Goal: Task Accomplishment & Management: Manage account settings

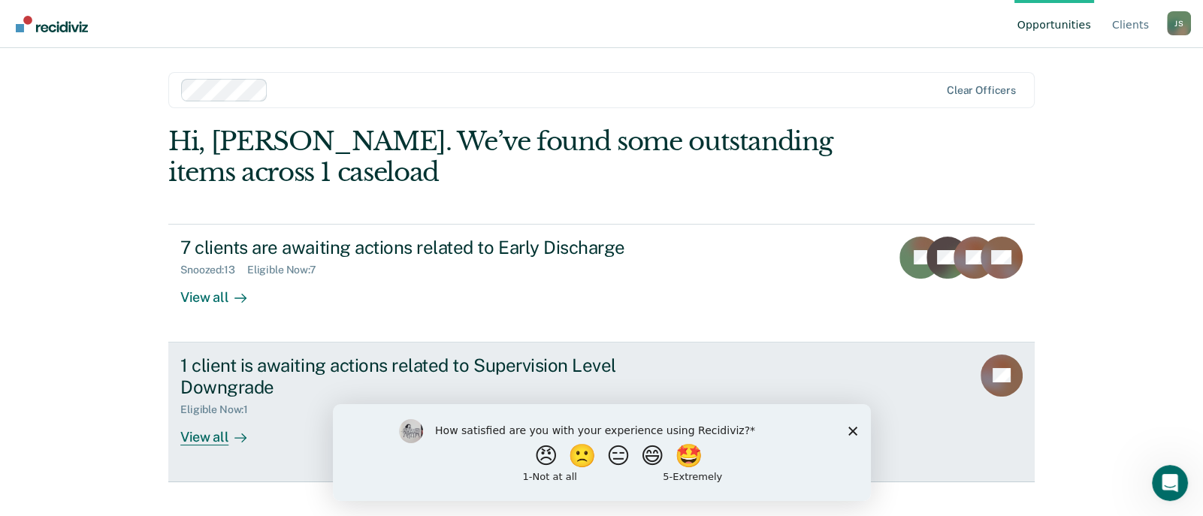
click at [225, 408] on div "Eligible Now : 1" at bounding box center [220, 409] width 80 height 13
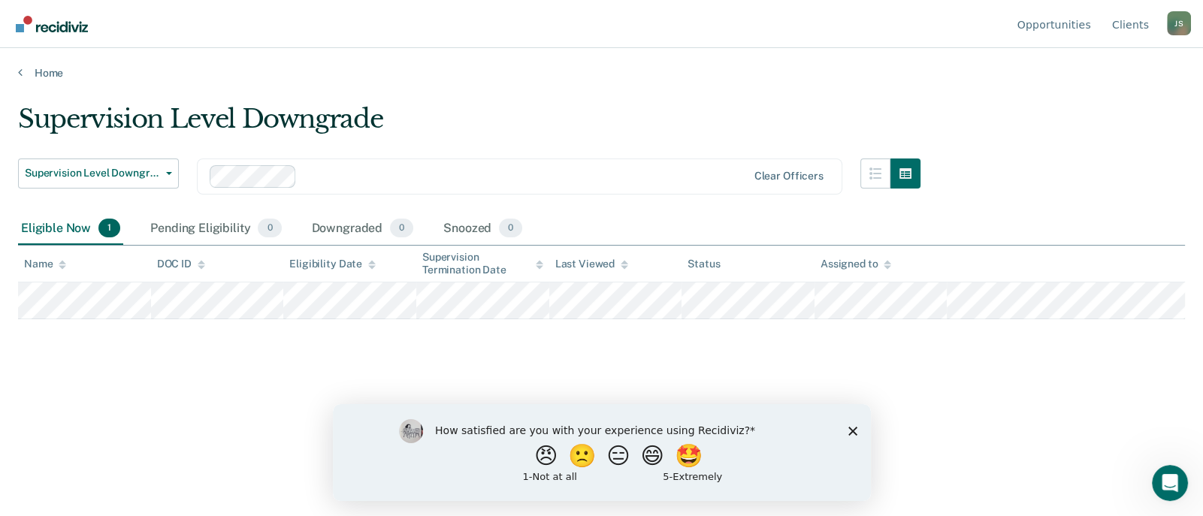
click at [853, 429] on polygon "Close survey" at bounding box center [851, 430] width 9 height 9
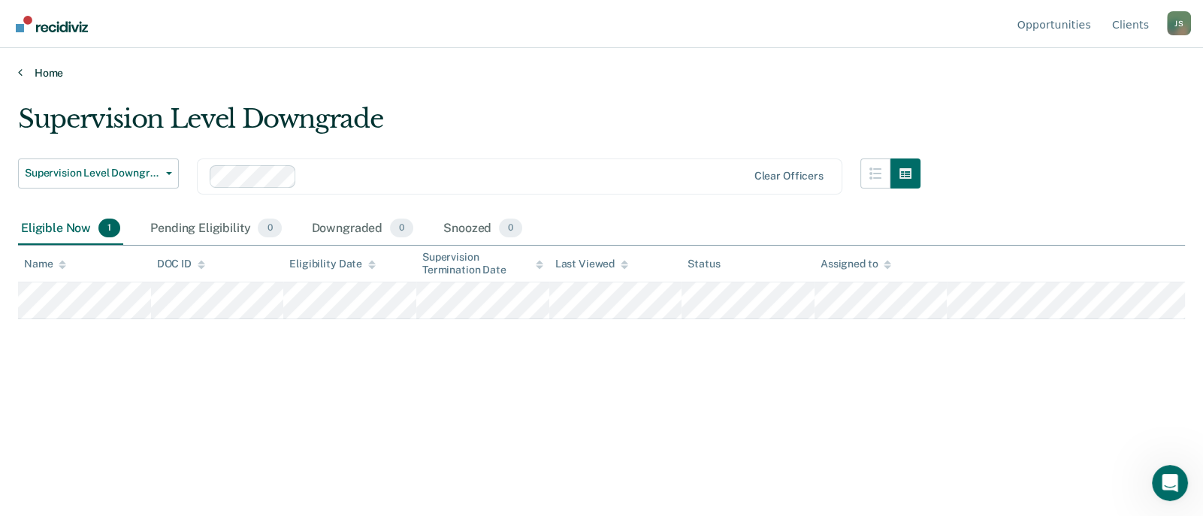
click at [48, 77] on link "Home" at bounding box center [601, 73] width 1167 height 14
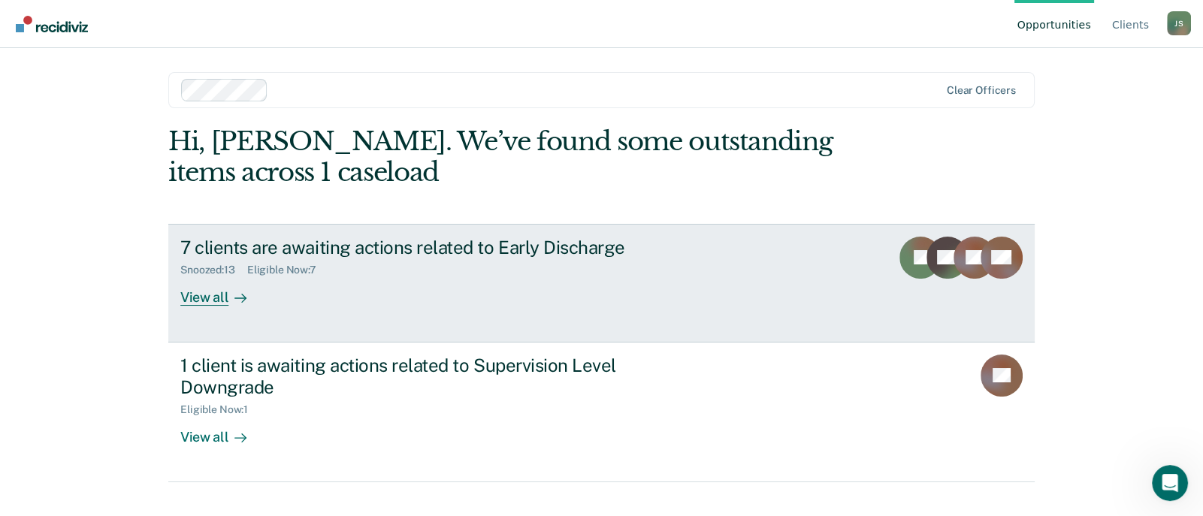
click at [219, 298] on div "View all" at bounding box center [222, 290] width 84 height 29
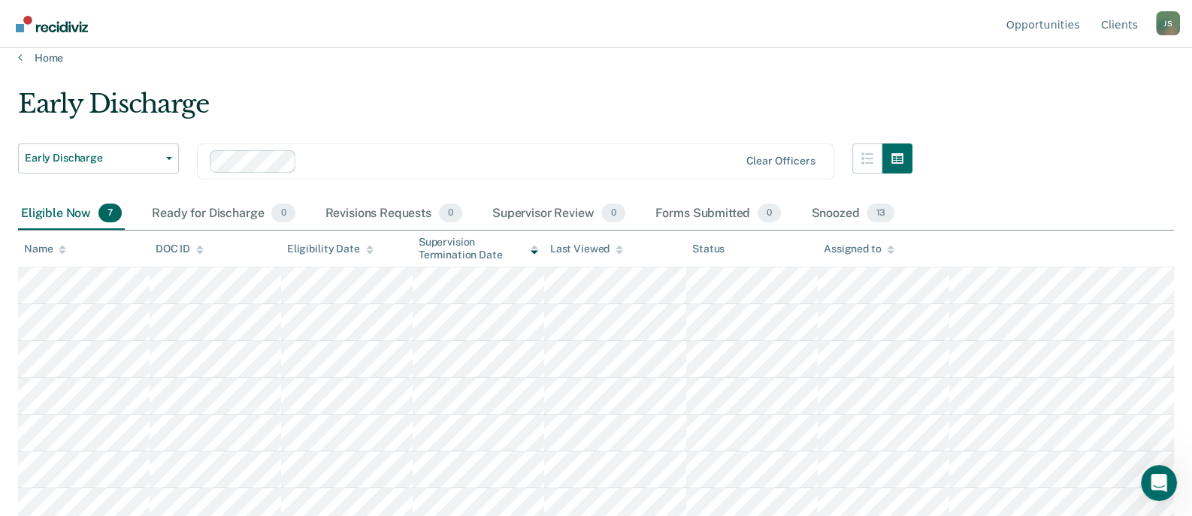
scroll to position [22, 0]
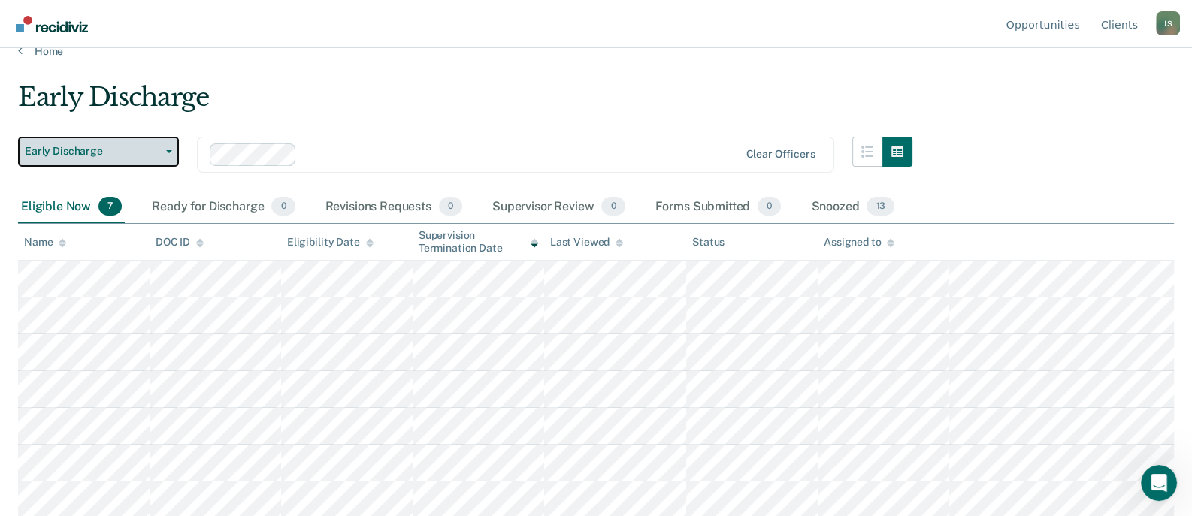
click at [164, 152] on button "Early Discharge" at bounding box center [98, 152] width 161 height 30
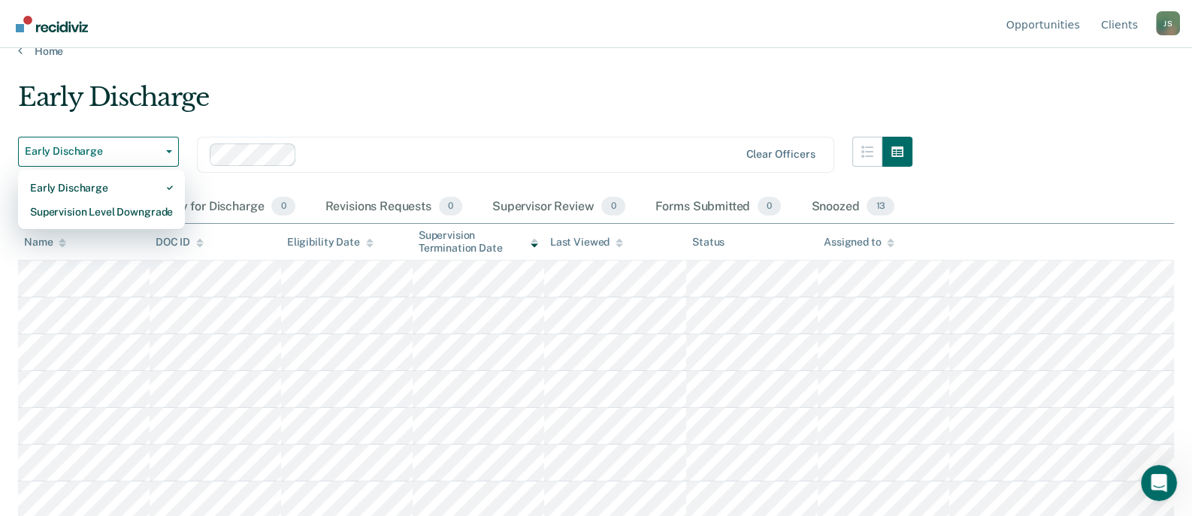
click at [285, 99] on div "Early Discharge" at bounding box center [465, 103] width 894 height 43
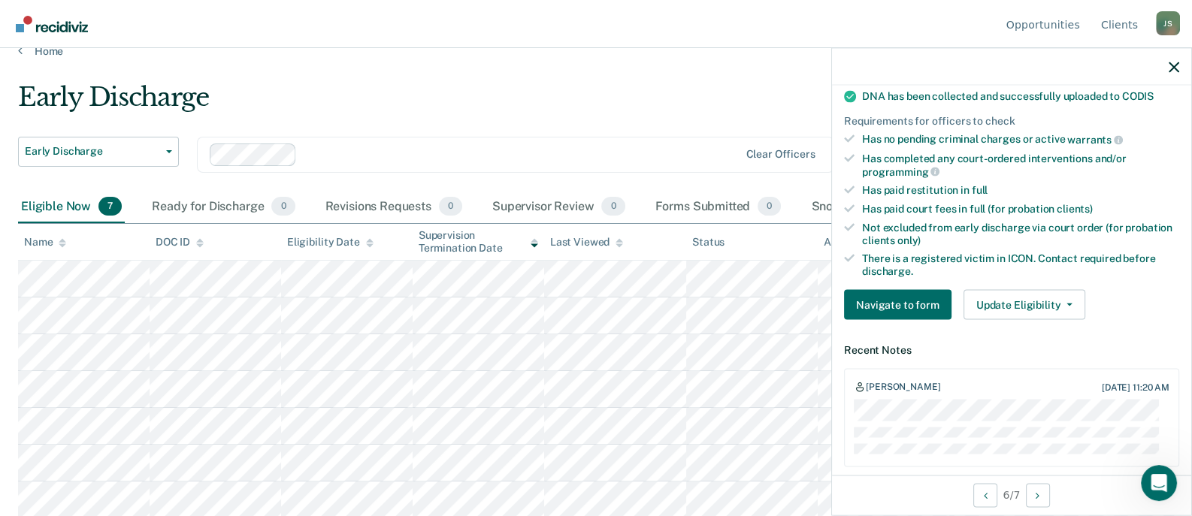
scroll to position [375, 0]
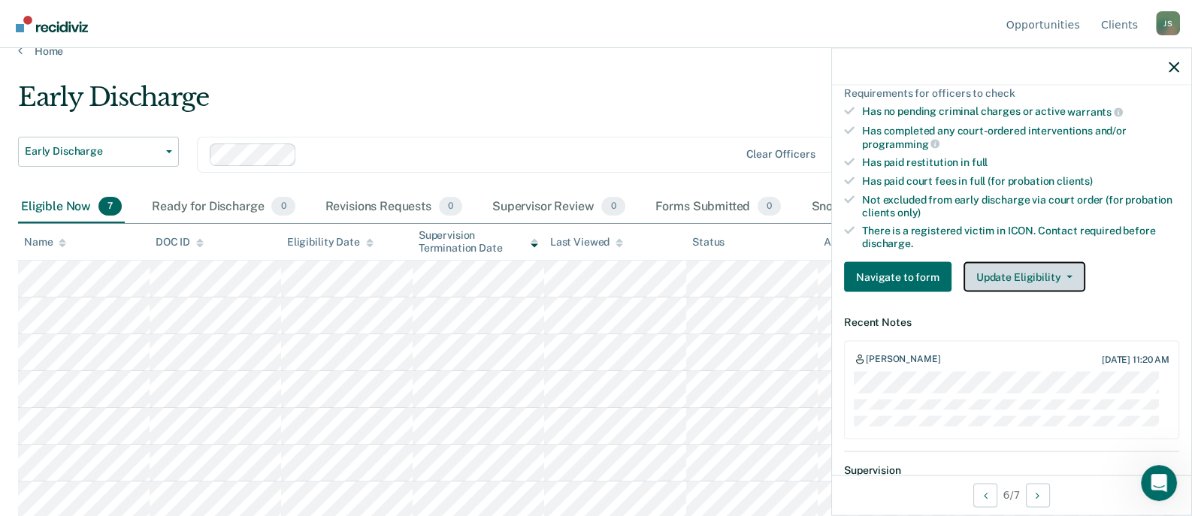
click at [1066, 276] on icon "button" at bounding box center [1069, 277] width 6 height 3
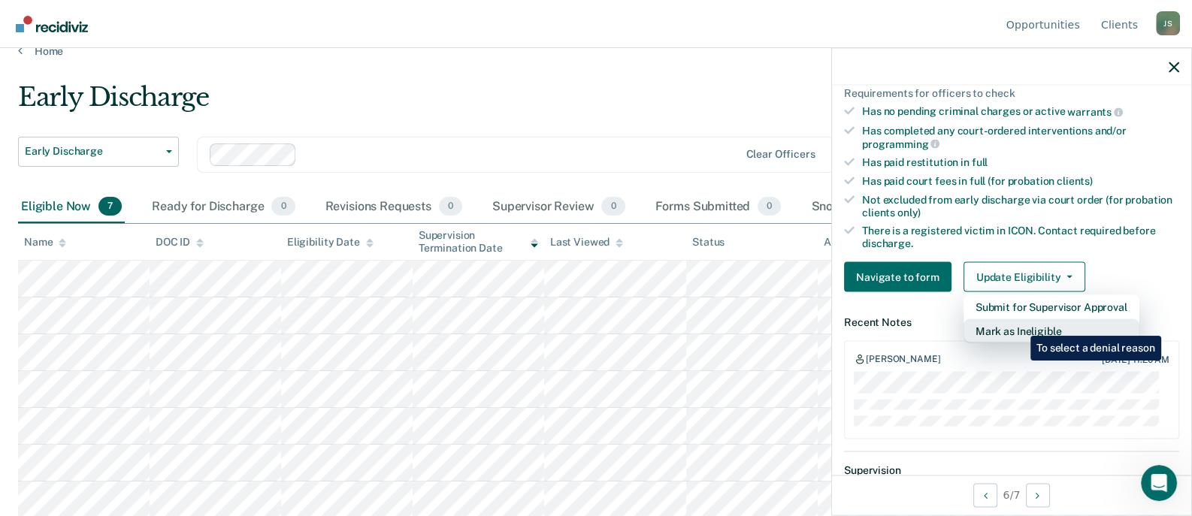
click at [1019, 325] on button "Mark as Ineligible" at bounding box center [1051, 331] width 176 height 24
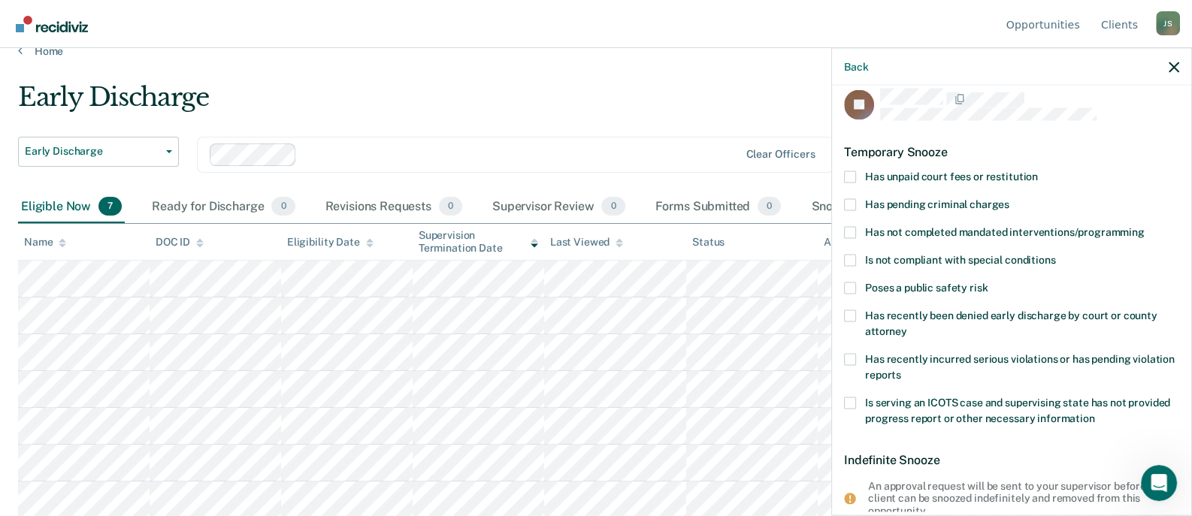
scroll to position [0, 0]
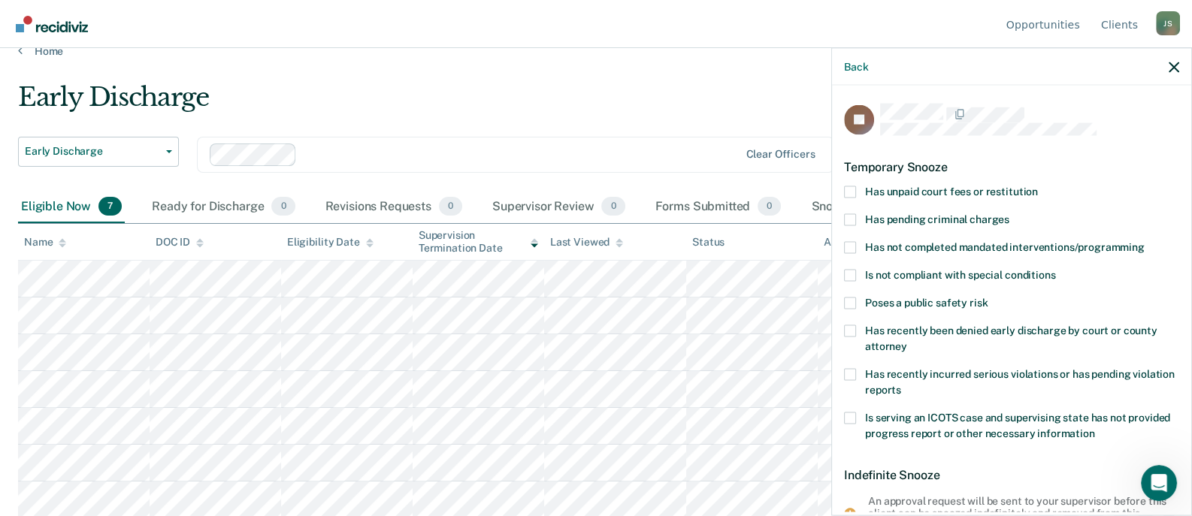
click at [853, 303] on span at bounding box center [850, 304] width 12 height 12
click at [987, 298] on input "Poses a public safety risk" at bounding box center [987, 298] width 0 height 0
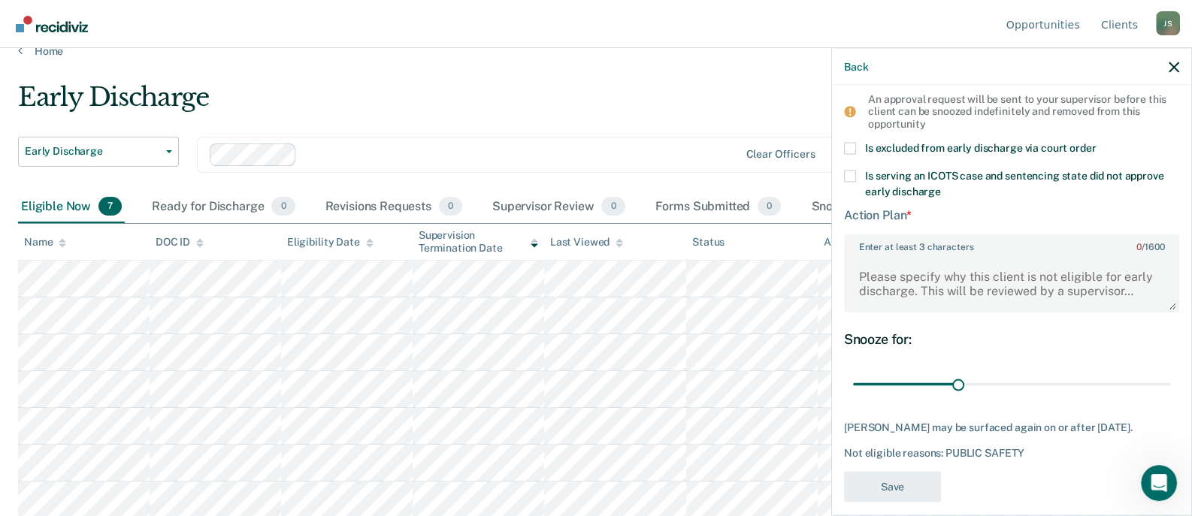
scroll to position [414, 0]
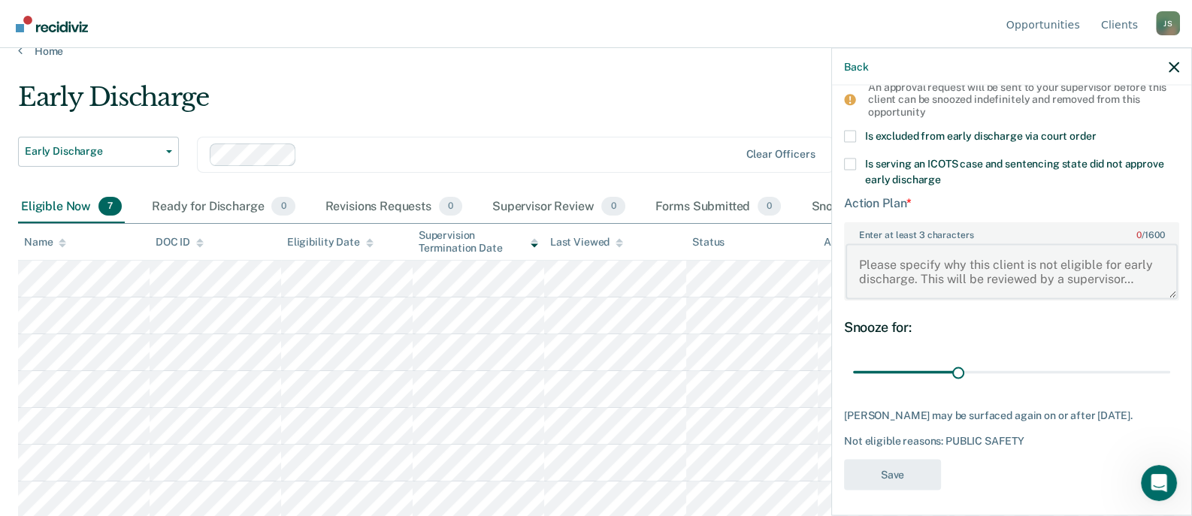
click at [859, 261] on textarea "Enter at least 3 characters 0 / 1600" at bounding box center [1011, 271] width 332 height 56
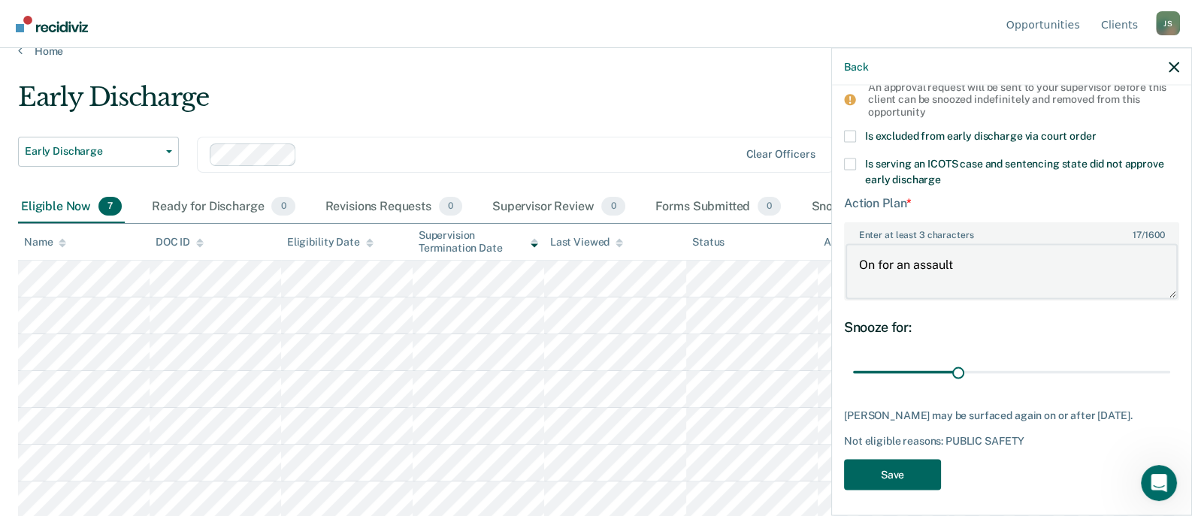
type textarea "On for an assault"
click at [882, 464] on button "Save" at bounding box center [892, 474] width 97 height 31
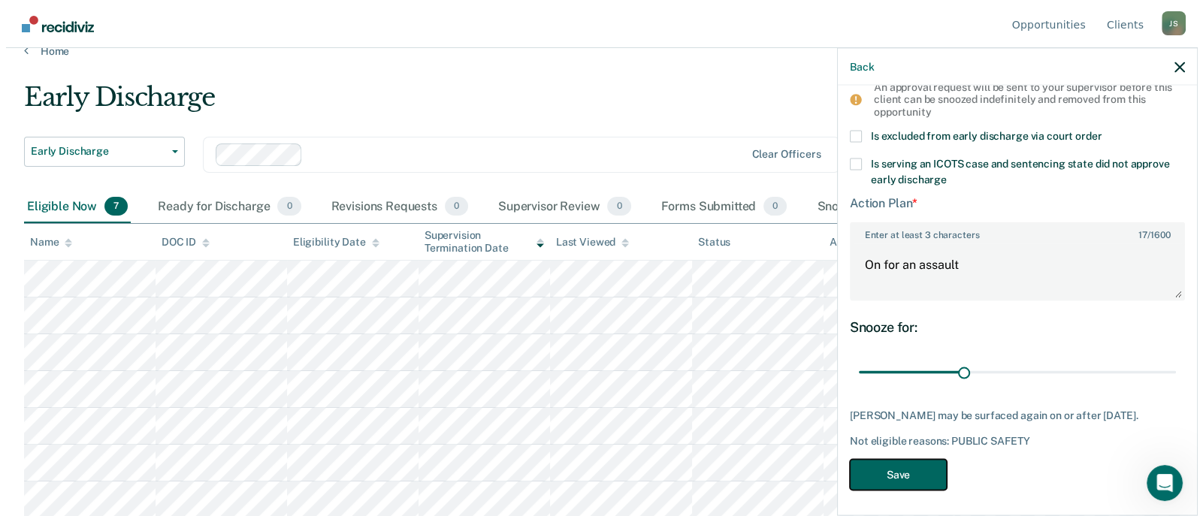
scroll to position [0, 0]
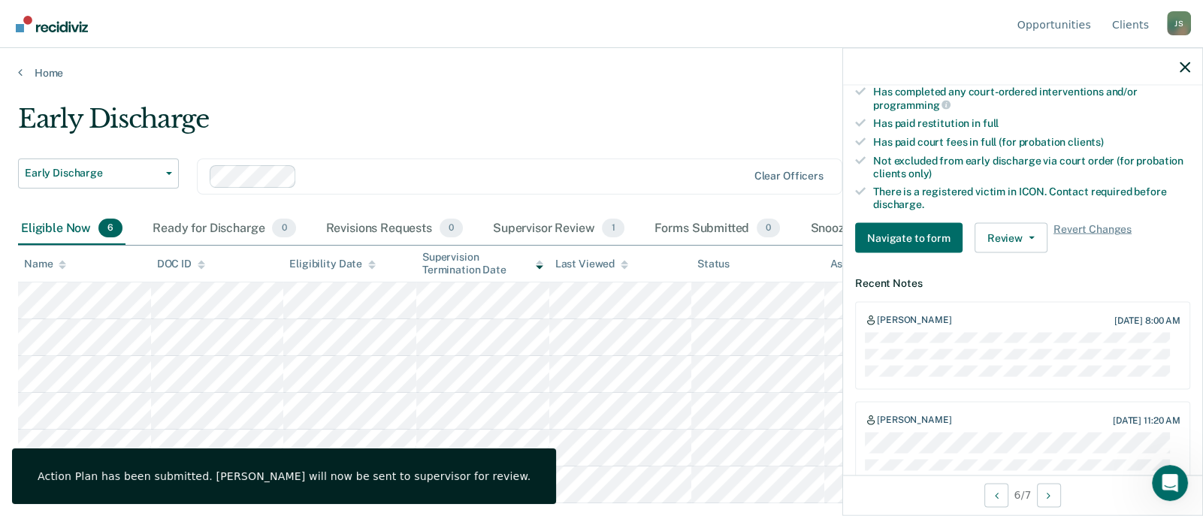
click at [728, 125] on div "Early Discharge" at bounding box center [469, 125] width 902 height 43
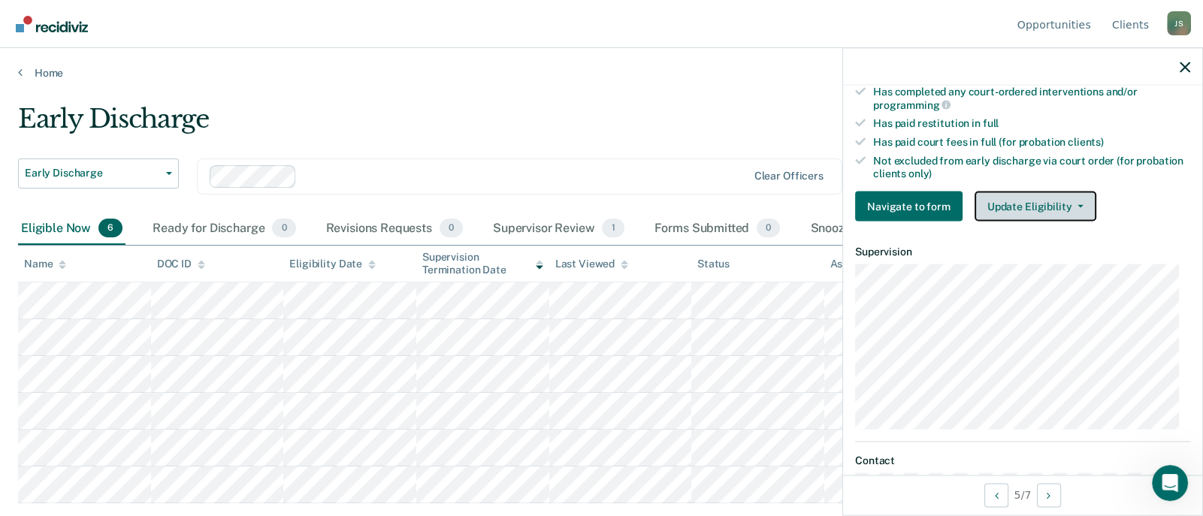
click at [1053, 193] on button "Update Eligibility" at bounding box center [1035, 207] width 122 height 30
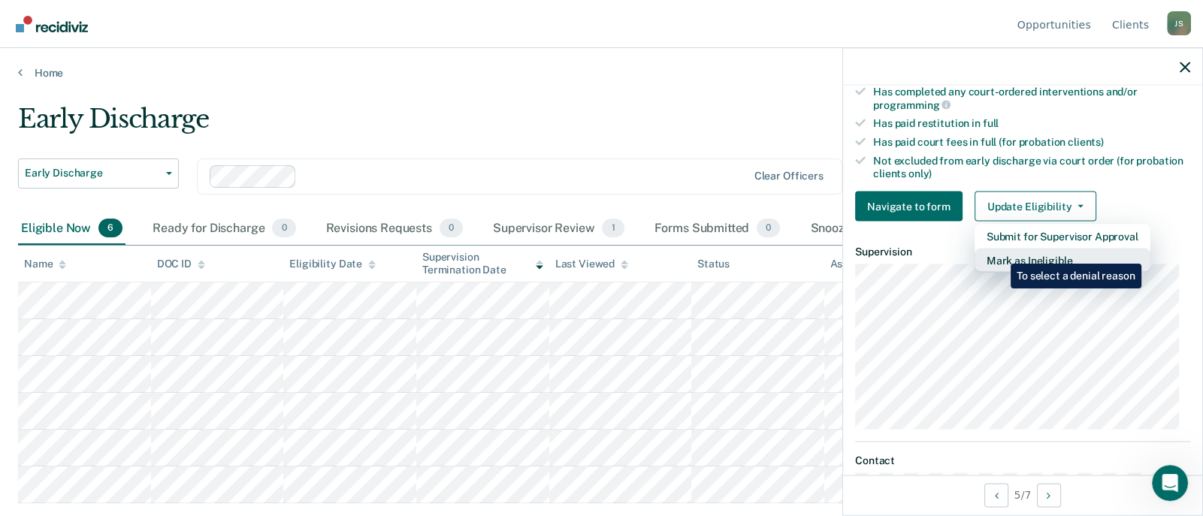
click at [999, 252] on button "Mark as Ineligible" at bounding box center [1062, 261] width 176 height 24
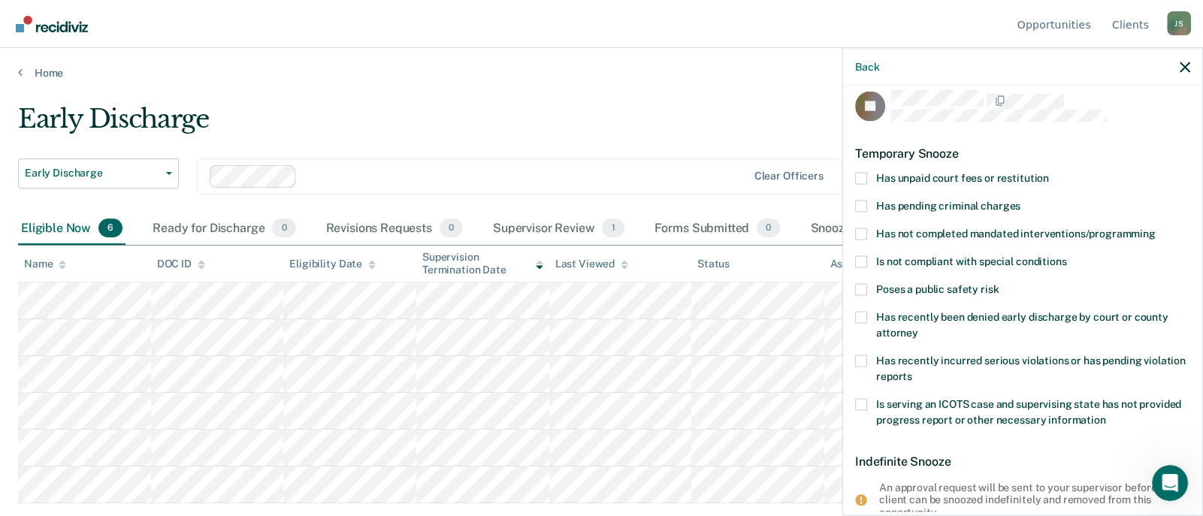
scroll to position [0, 0]
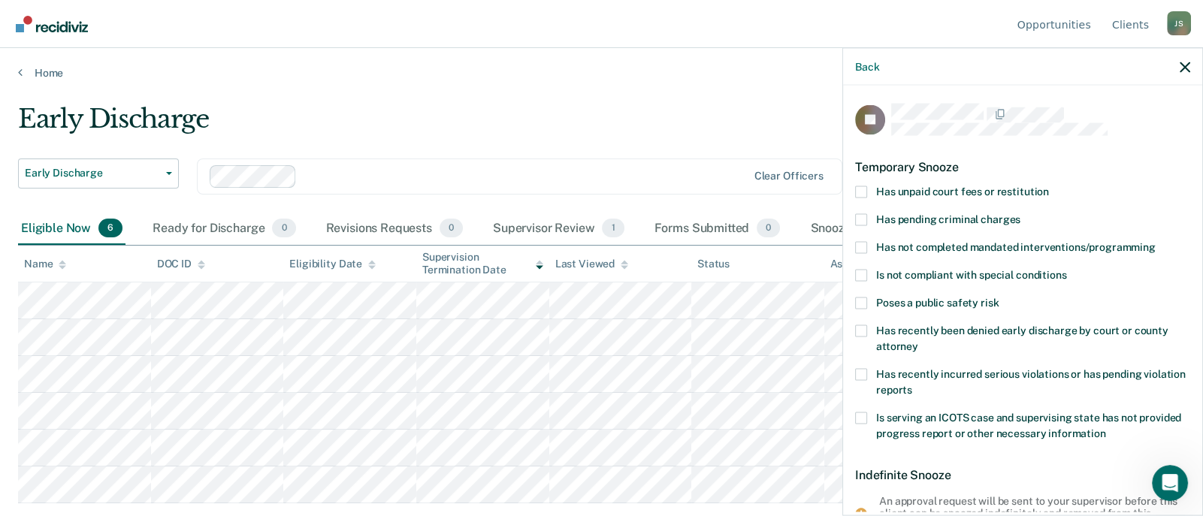
click at [868, 302] on label "Poses a public safety risk" at bounding box center [1022, 306] width 335 height 16
click at [998, 298] on input "Poses a public safety risk" at bounding box center [998, 298] width 0 height 0
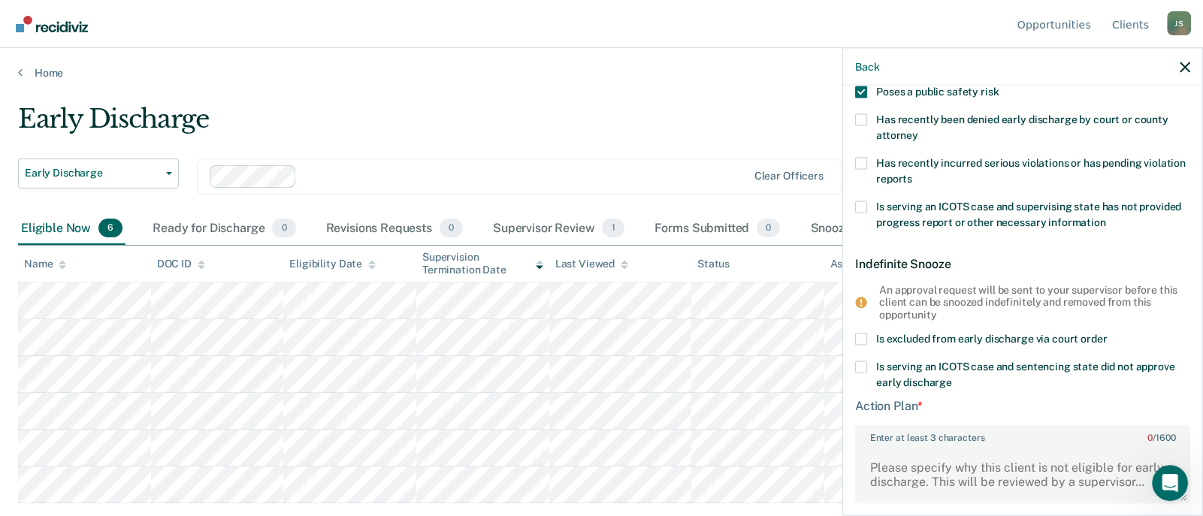
scroll to position [300, 0]
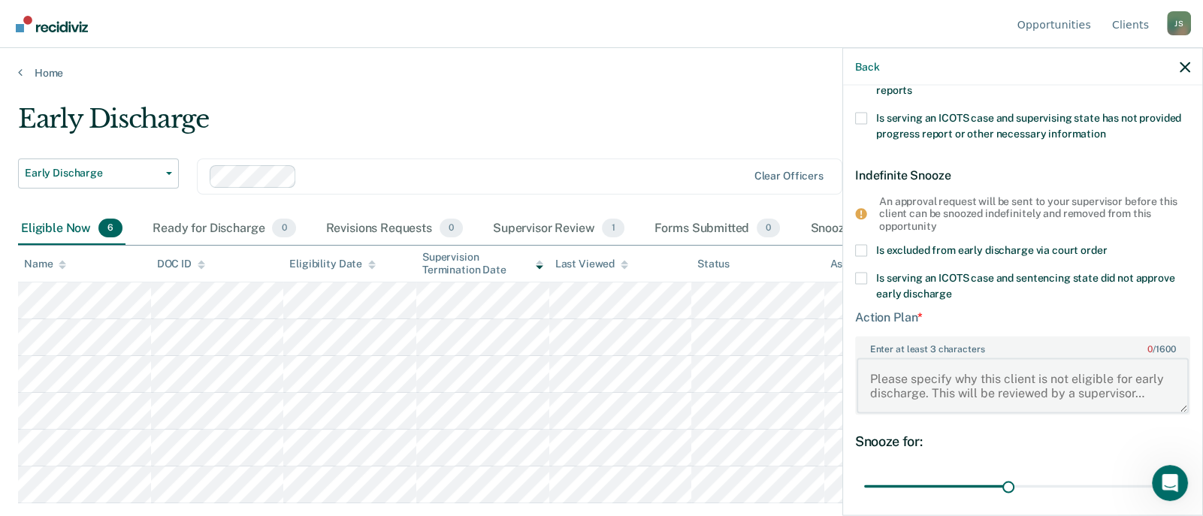
click at [871, 371] on textarea "Enter at least 3 characters 0 / 1600" at bounding box center [1022, 386] width 332 height 56
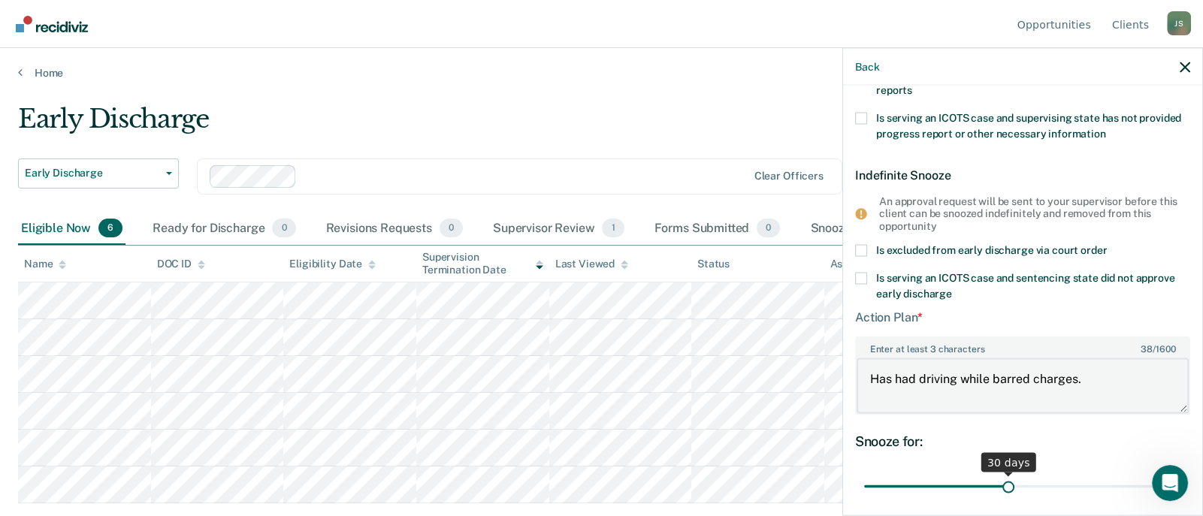
scroll to position [427, 0]
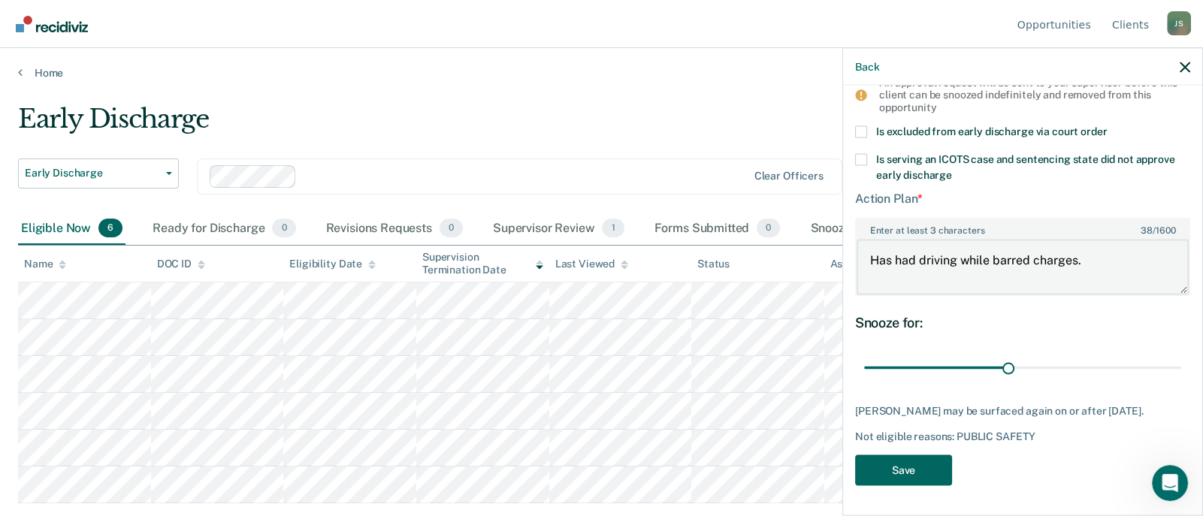
type textarea "Has had driving while barred charges."
click at [887, 473] on button "Save" at bounding box center [903, 470] width 97 height 31
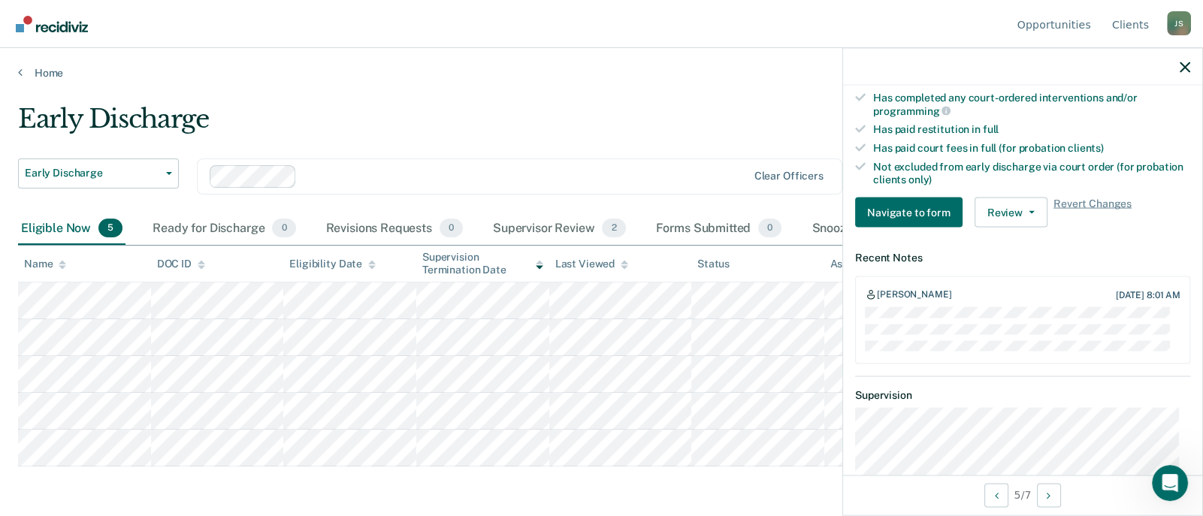
click at [570, 106] on div "Early Discharge" at bounding box center [469, 125] width 902 height 43
click at [1186, 69] on icon "button" at bounding box center [1185, 67] width 11 height 11
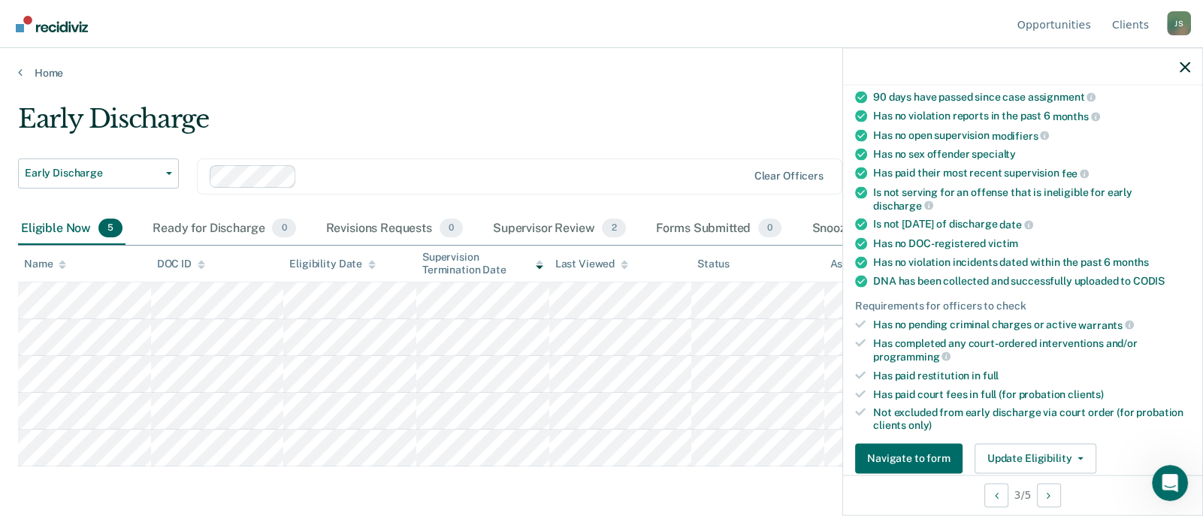
scroll to position [0, 0]
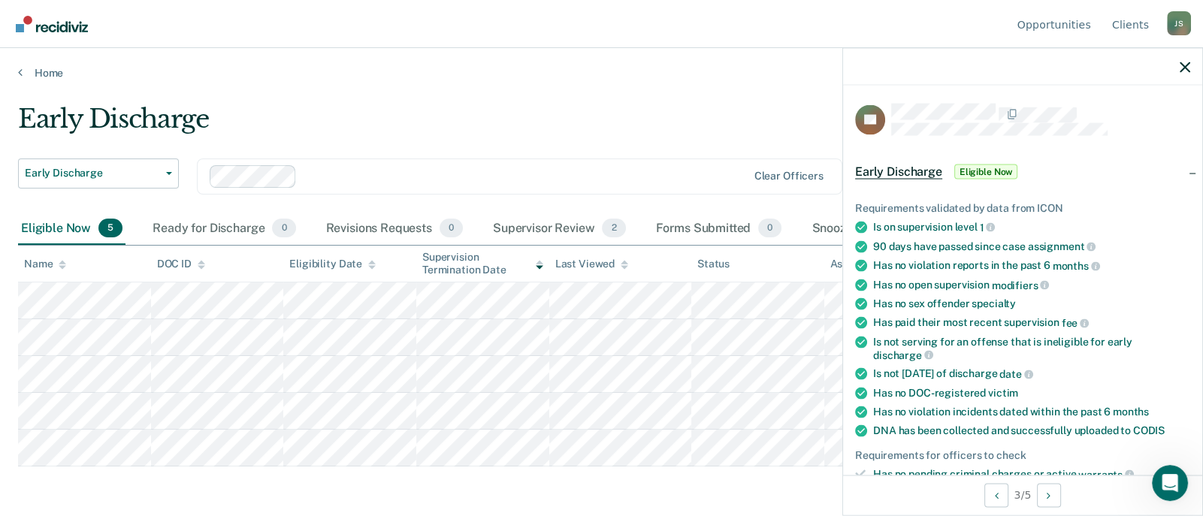
click at [487, 129] on div "Early Discharge" at bounding box center [469, 125] width 902 height 43
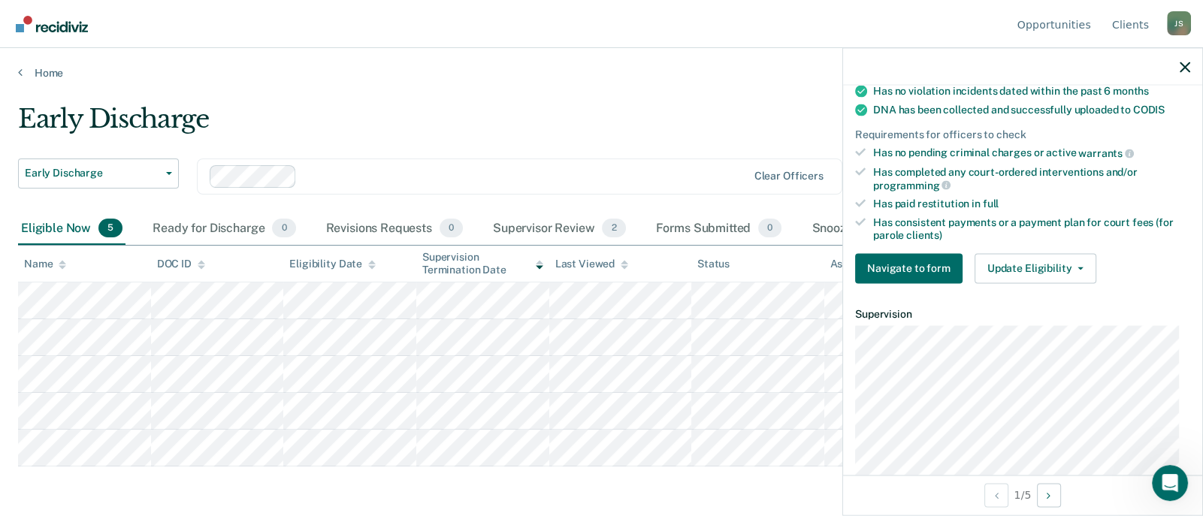
scroll to position [375, 0]
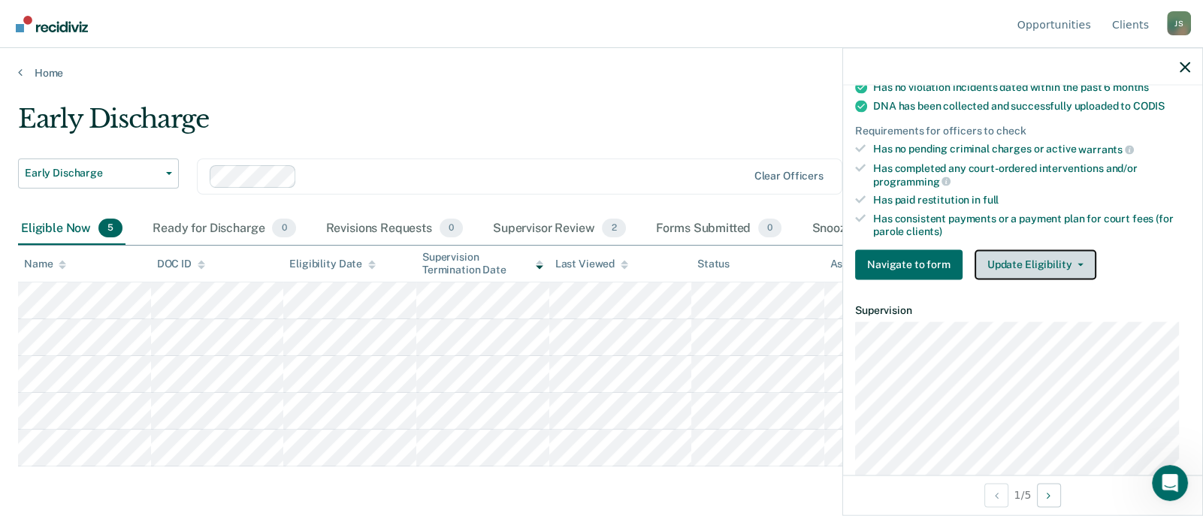
click at [1001, 261] on button "Update Eligibility" at bounding box center [1035, 264] width 122 height 30
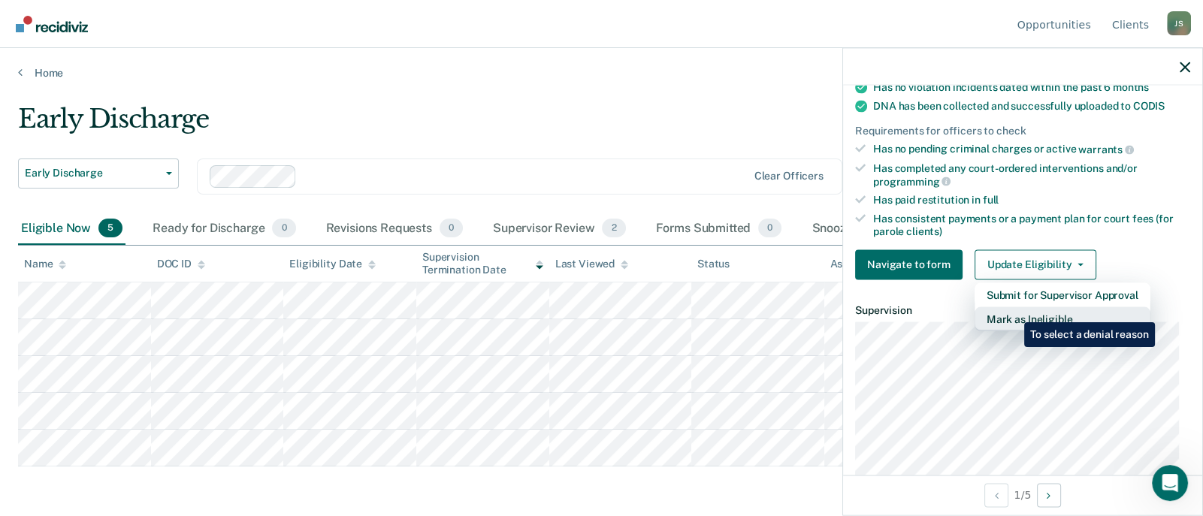
click at [1013, 311] on button "Mark as Ineligible" at bounding box center [1062, 319] width 176 height 24
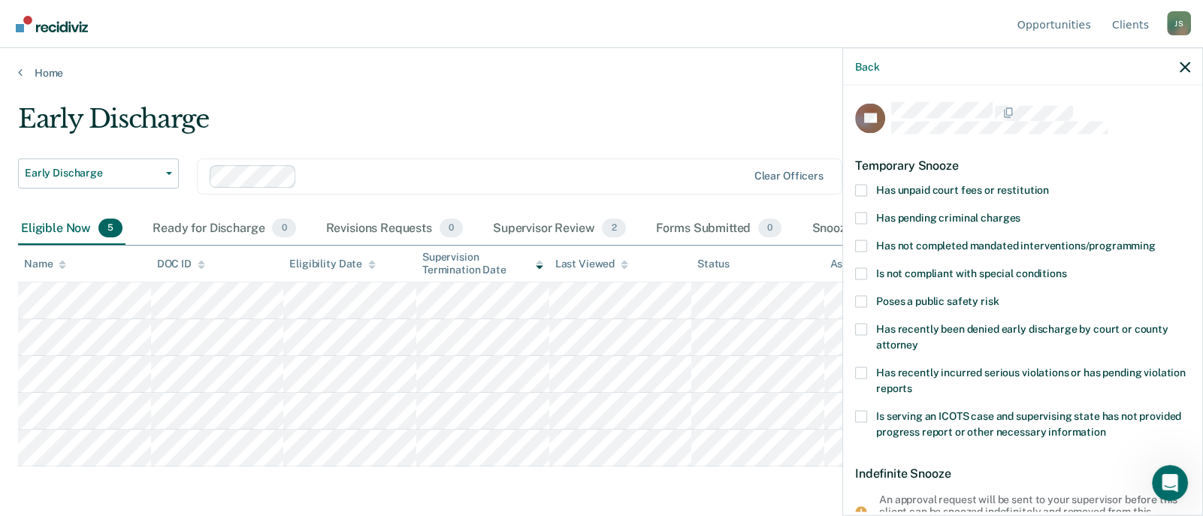
scroll to position [0, 0]
click at [1190, 71] on div "Back" at bounding box center [1022, 67] width 359 height 38
click at [360, 94] on main "Early Discharge Early Discharge Early Discharge Supervision Level Downgrade Cle…" at bounding box center [601, 296] width 1203 height 432
click at [1186, 70] on icon "button" at bounding box center [1185, 67] width 11 height 11
